Goal: Register for event/course

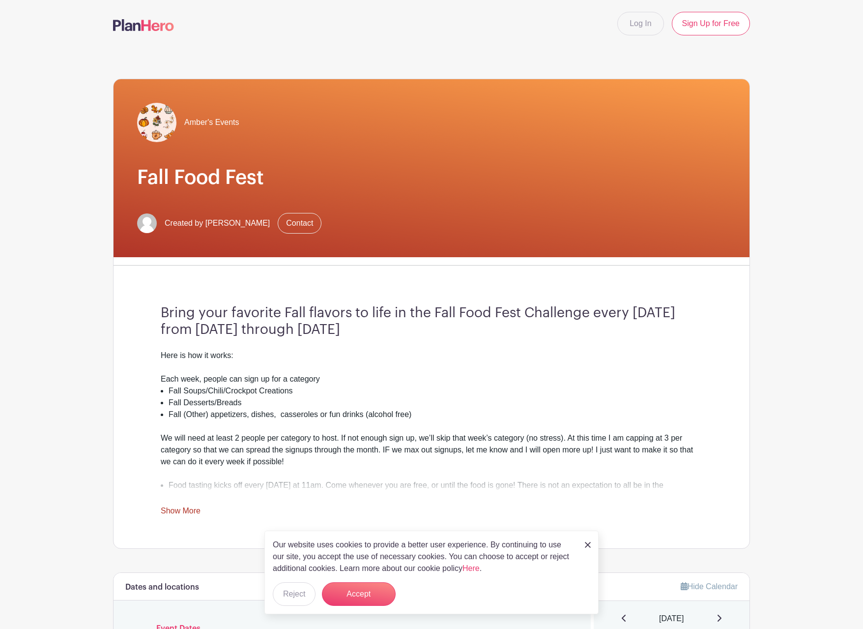
click at [594, 544] on div "Our website uses cookies to provide a better user experience. By continuing to …" at bounding box center [431, 572] width 334 height 84
click at [344, 588] on button "Accept" at bounding box center [359, 594] width 74 height 24
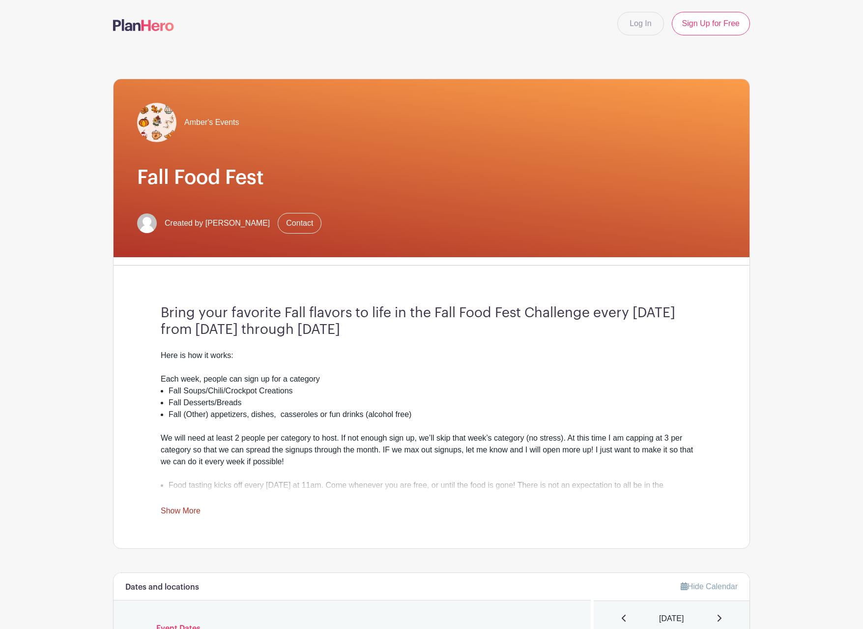
click at [178, 508] on link "Show More" at bounding box center [181, 512] width 40 height 12
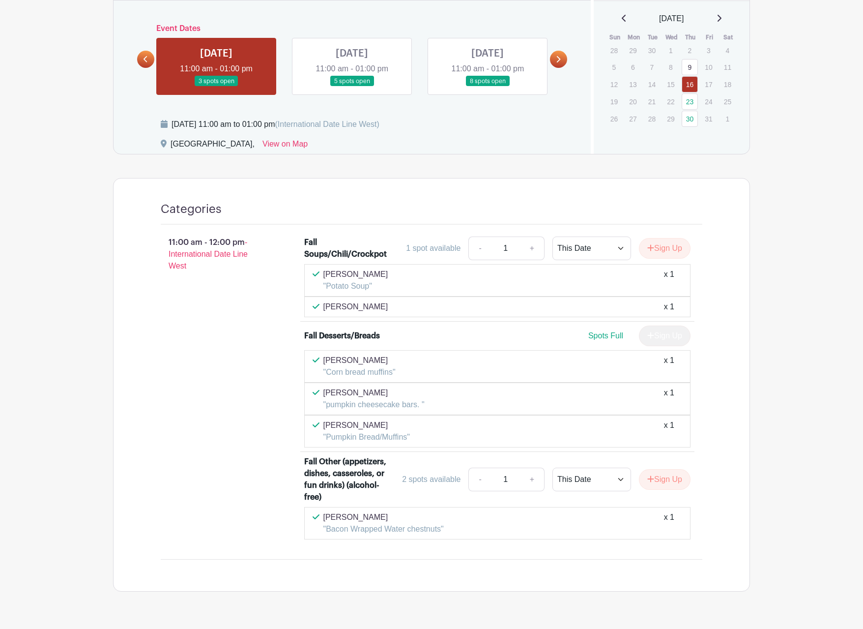
scroll to position [712, 0]
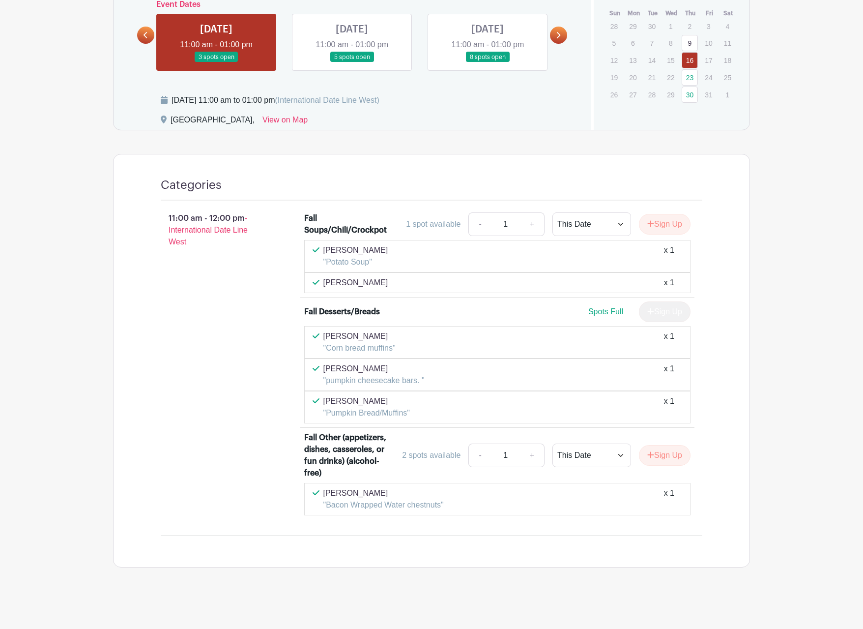
click at [352, 62] on link at bounding box center [352, 62] width 0 height 0
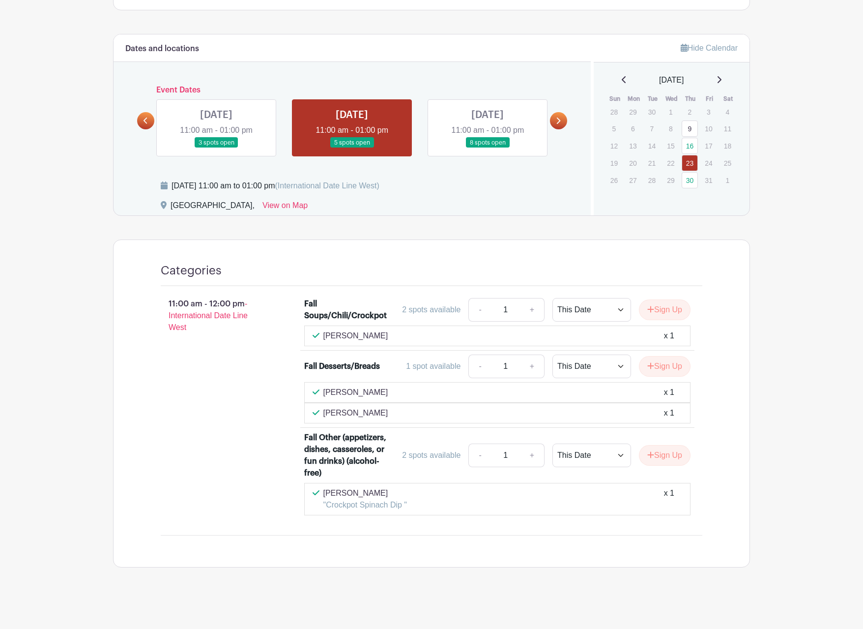
scroll to position [627, 0]
click at [488, 148] on link at bounding box center [488, 148] width 0 height 0
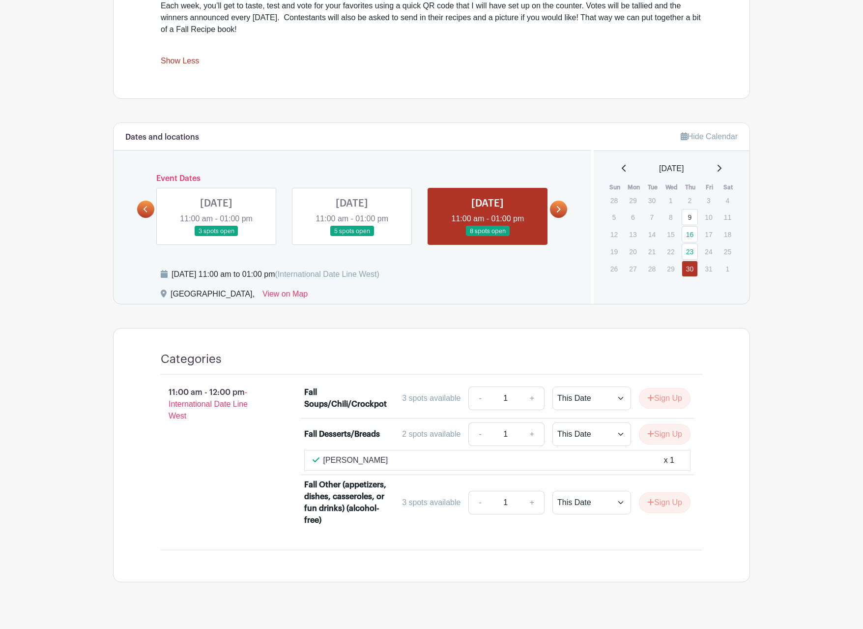
scroll to position [553, 0]
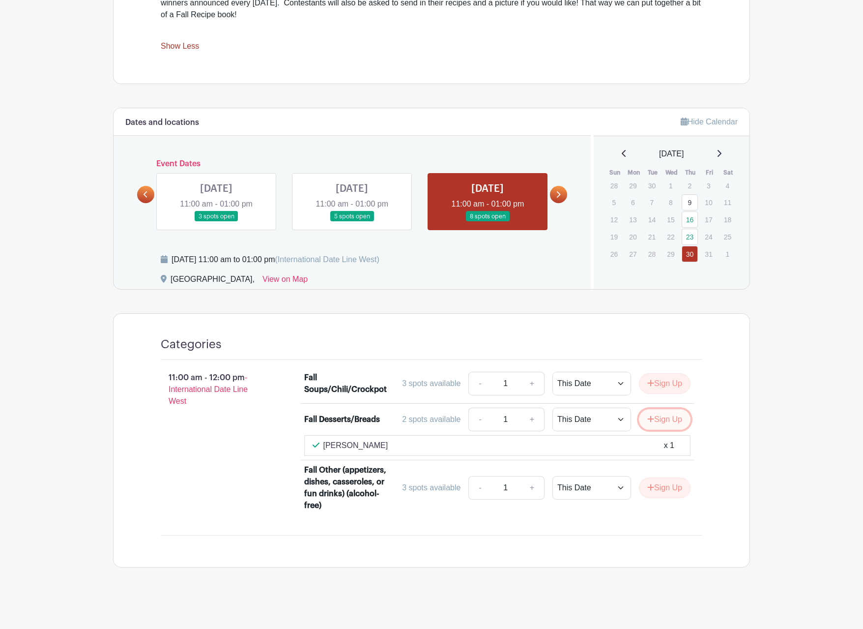
click at [665, 418] on button "Sign Up" at bounding box center [665, 419] width 52 height 21
click at [704, 604] on link "Review & Confirm Signups" at bounding box center [693, 603] width 114 height 24
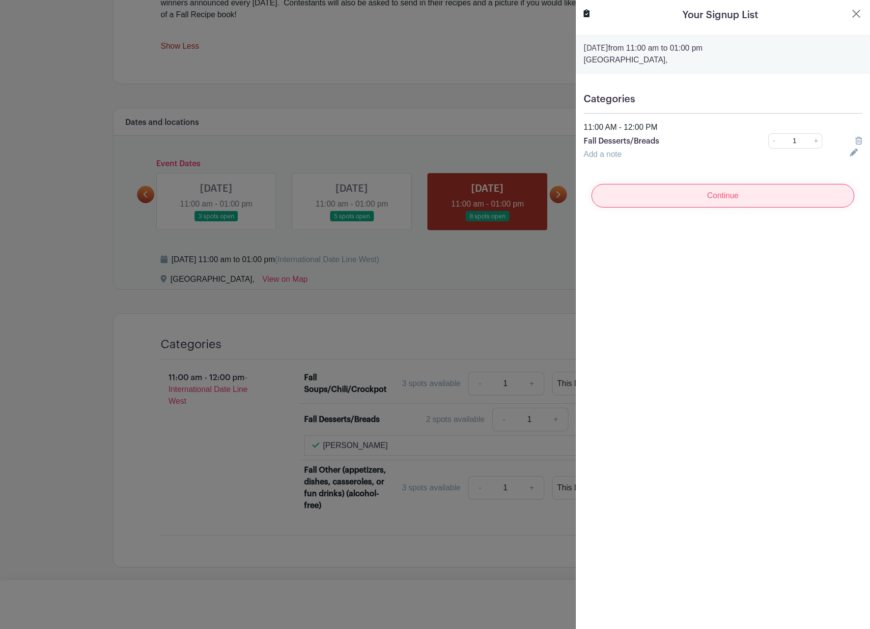
click at [682, 184] on input "Continue" at bounding box center [723, 196] width 263 height 24
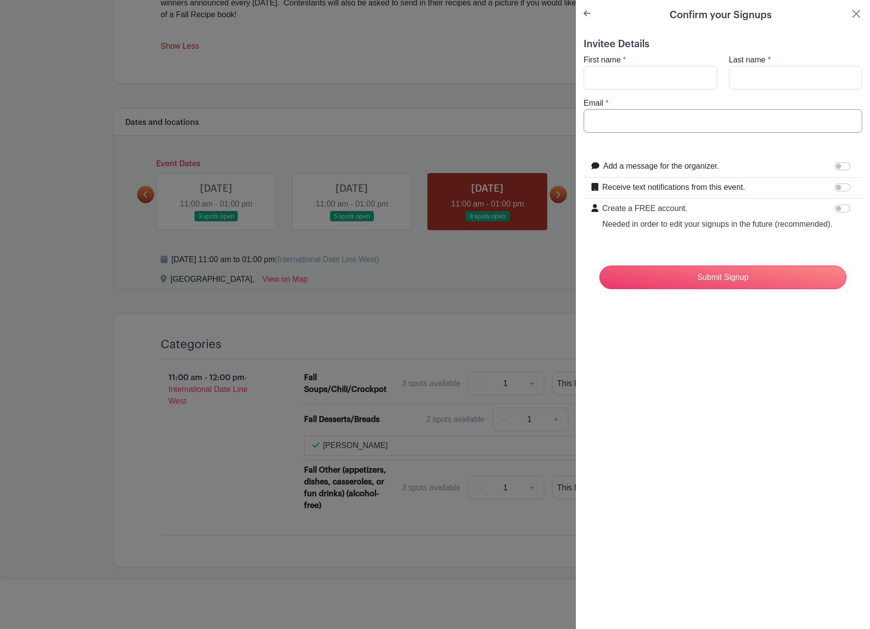
type input "[EMAIL_ADDRESS][DOMAIN_NAME]"
click at [584, 14] on icon at bounding box center [587, 13] width 7 height 6
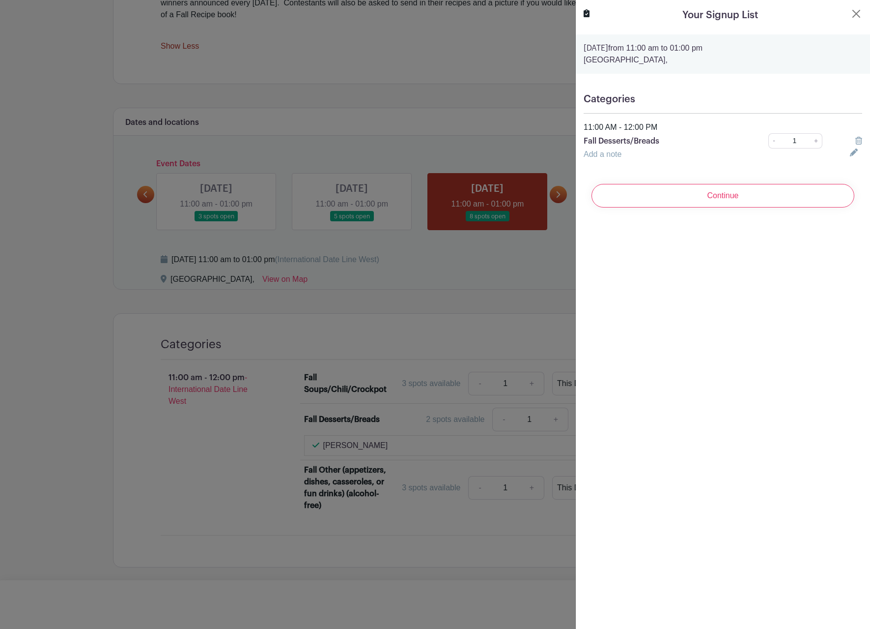
click at [605, 154] on link "Add a note" at bounding box center [603, 154] width 38 height 8
click at [612, 165] on input "text" at bounding box center [711, 160] width 255 height 24
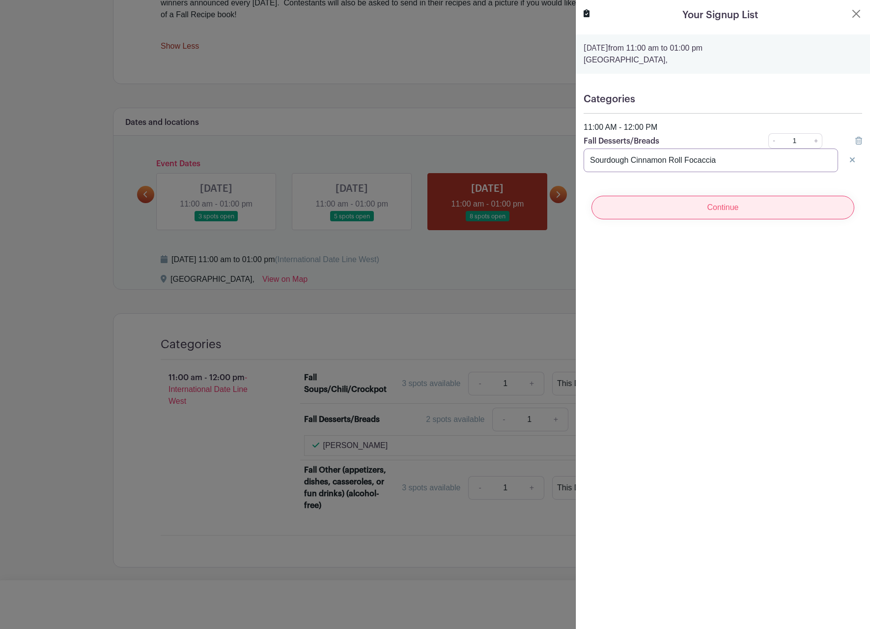
type input "Sourdough Cinnamon Roll Focaccia"
click at [733, 207] on input "Continue" at bounding box center [723, 208] width 263 height 24
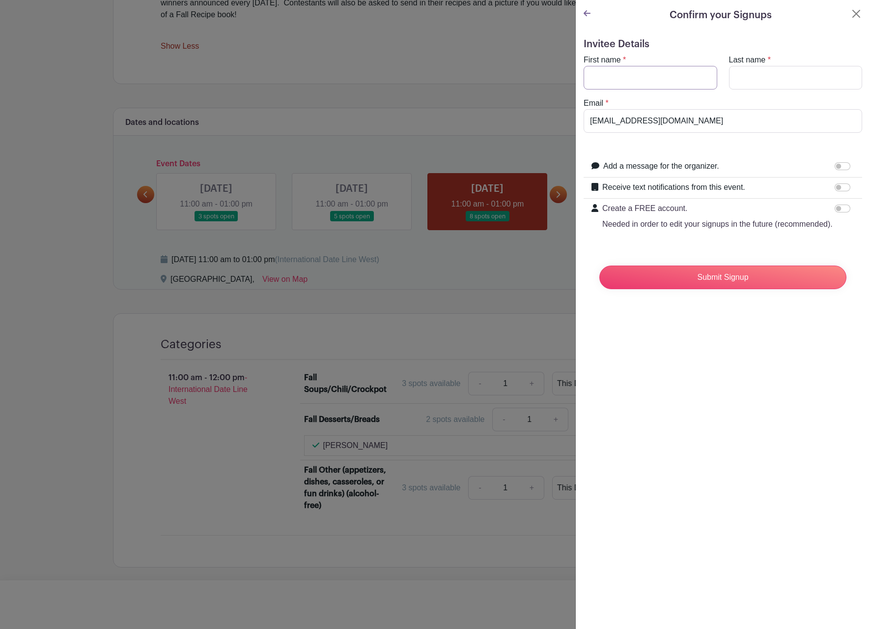
click at [637, 85] on input "First name" at bounding box center [651, 78] width 134 height 24
type input "Amber"
type input "[PERSON_NAME]"
click at [779, 446] on div "Confirm your Signups Invitee Details First name * [PERSON_NAME] Last name * [PE…" at bounding box center [722, 314] width 295 height 629
click at [706, 289] on input "Submit Signup" at bounding box center [723, 277] width 247 height 24
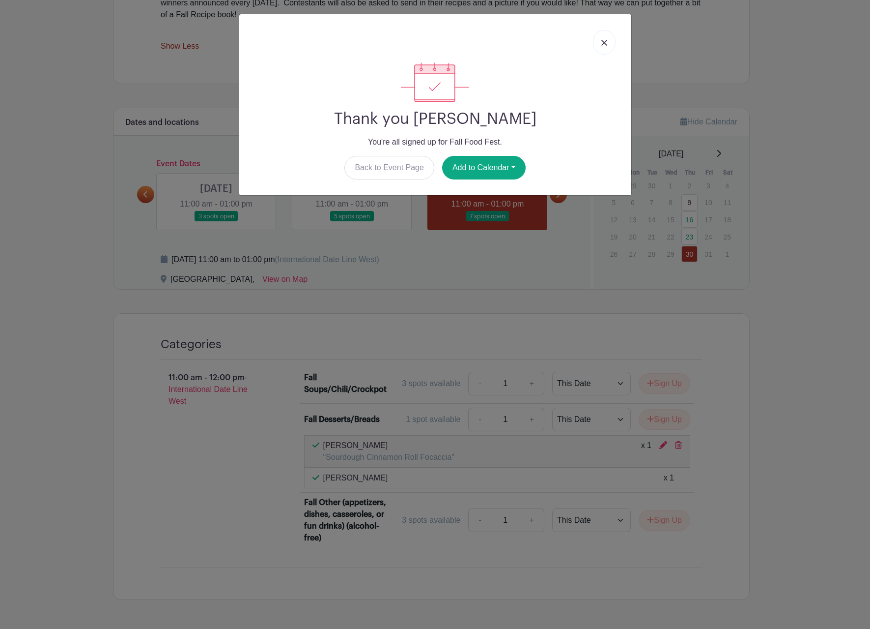
click at [602, 43] on img at bounding box center [605, 43] width 6 height 6
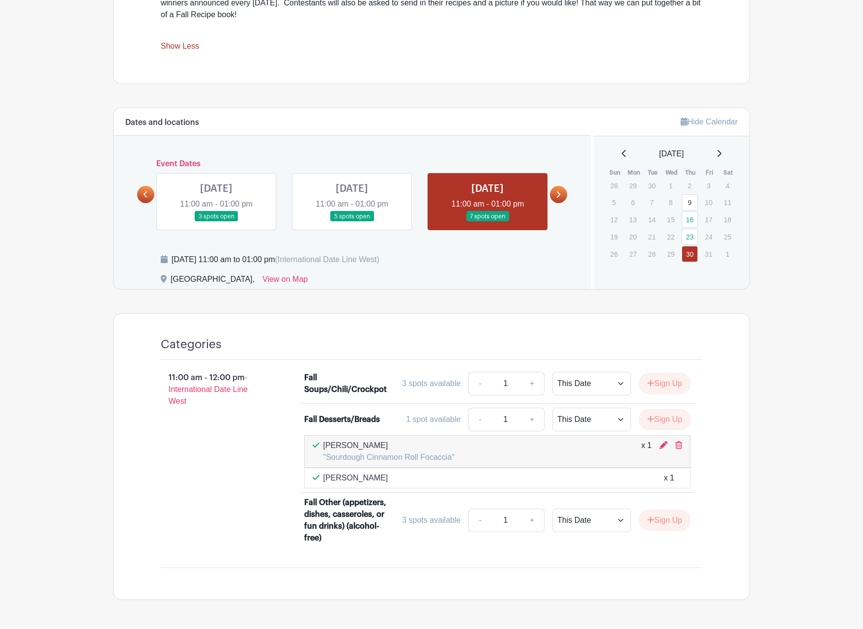
click at [561, 194] on link at bounding box center [558, 194] width 17 height 17
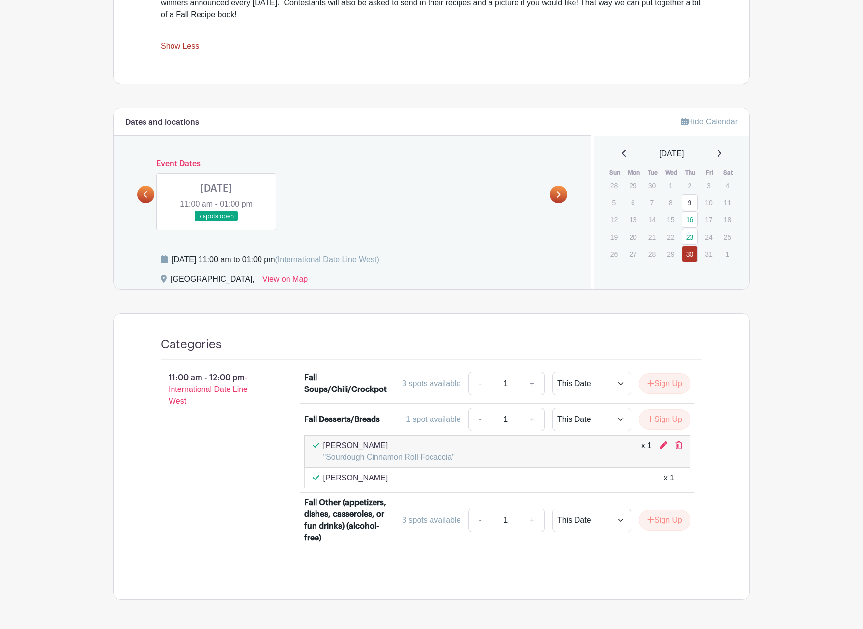
click at [216, 222] on link at bounding box center [216, 222] width 0 height 0
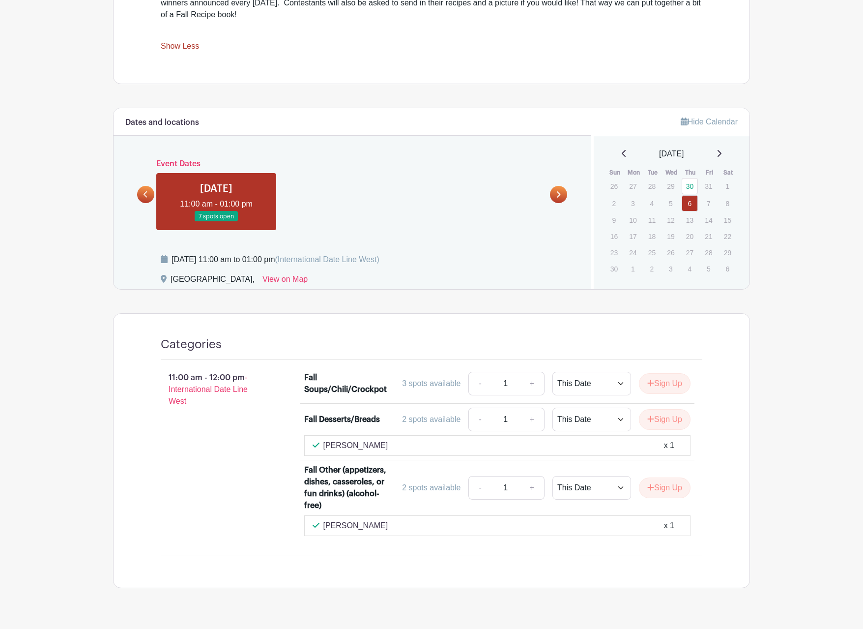
click at [147, 194] on icon at bounding box center [146, 194] width 4 height 7
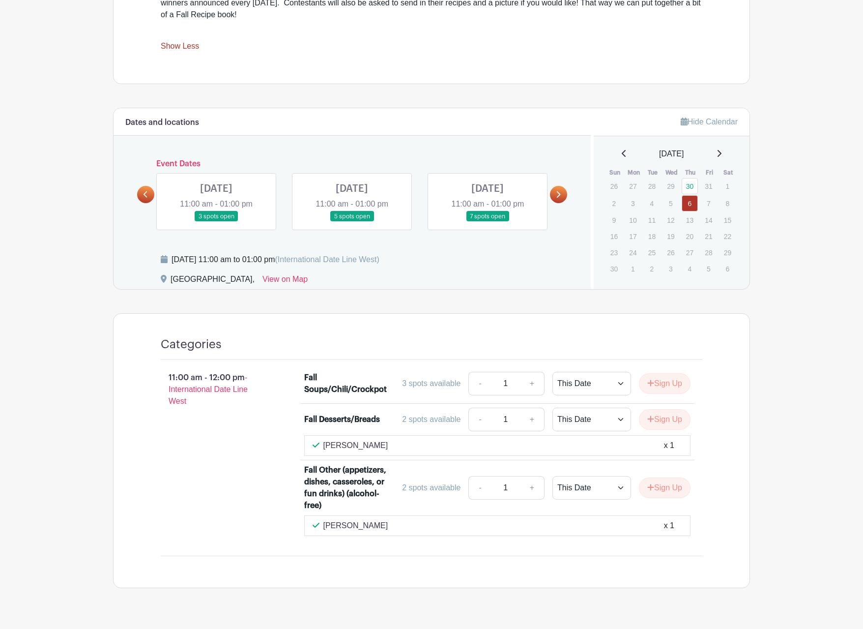
click at [148, 193] on link at bounding box center [145, 194] width 17 height 17
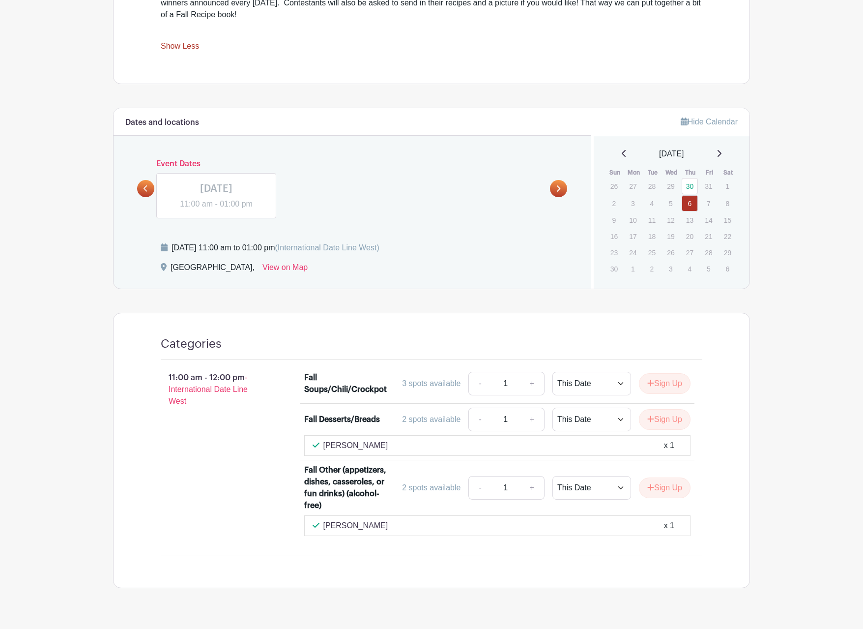
click at [151, 195] on link at bounding box center [145, 188] width 17 height 17
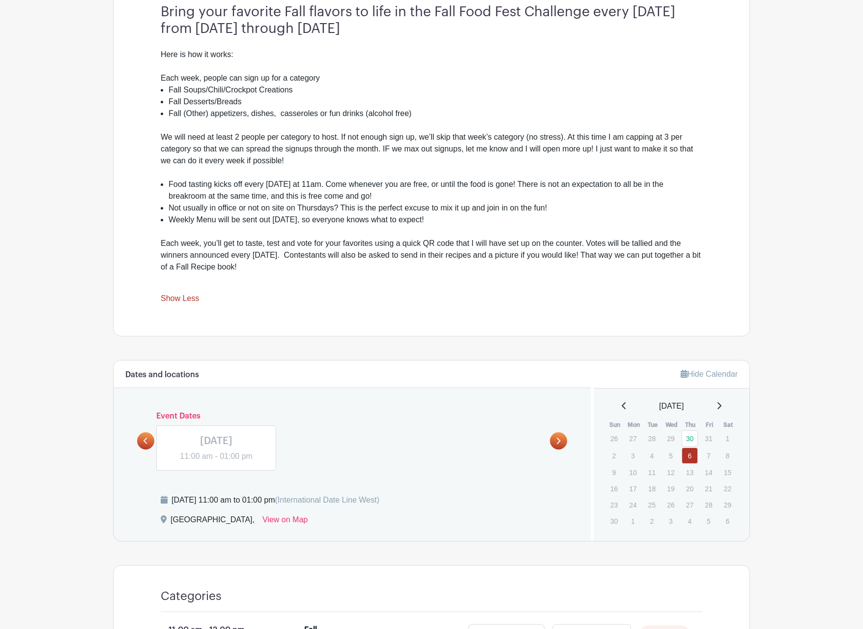
scroll to position [504, 0]
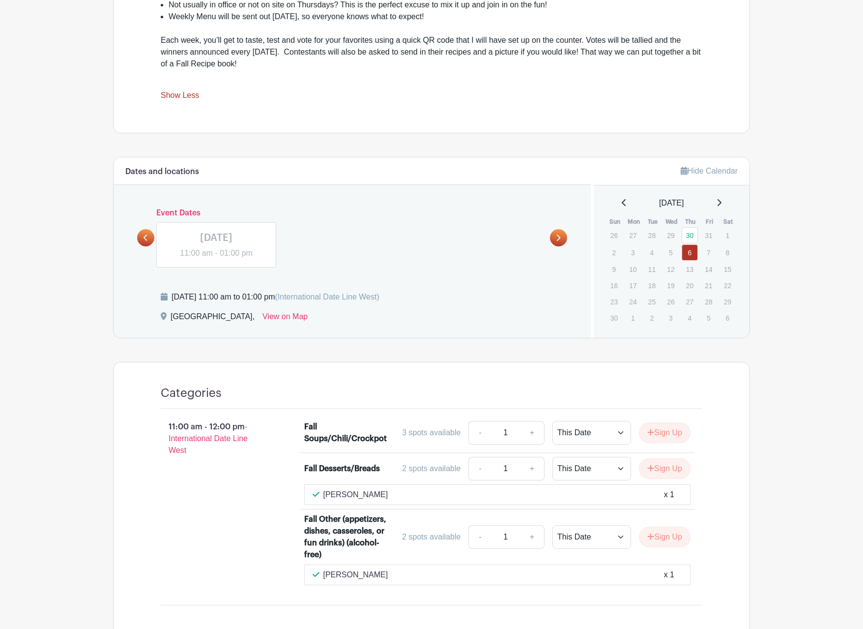
click at [139, 235] on link at bounding box center [145, 237] width 17 height 17
